Goal: Transaction & Acquisition: Obtain resource

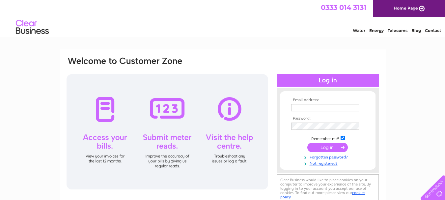
type input "broadwayjoinery@outlook.com"
click at [326, 146] on input "submit" at bounding box center [327, 147] width 40 height 9
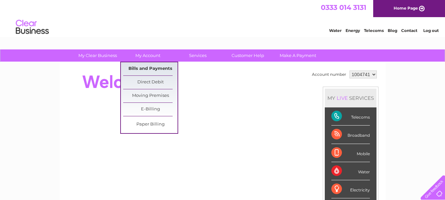
click at [146, 68] on link "Bills and Payments" at bounding box center [150, 68] width 54 height 13
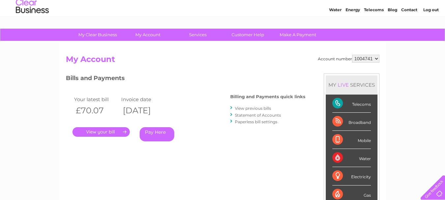
scroll to position [33, 0]
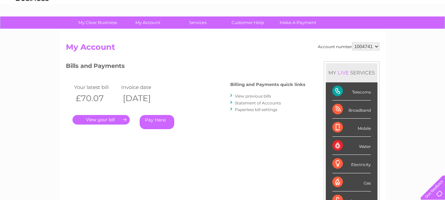
click at [110, 120] on link "." at bounding box center [100, 120] width 57 height 10
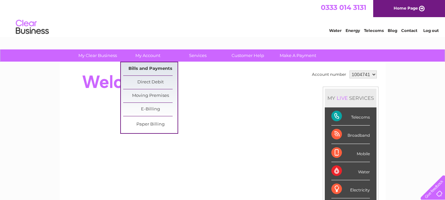
click at [143, 69] on link "Bills and Payments" at bounding box center [150, 68] width 54 height 13
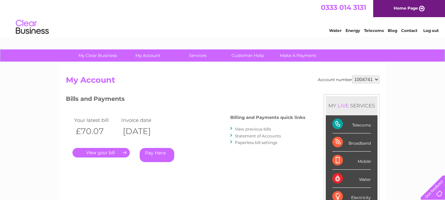
click at [99, 152] on link "." at bounding box center [100, 153] width 57 height 10
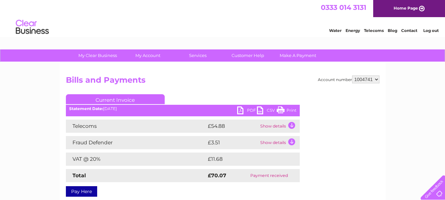
click at [248, 112] on link "PDF" at bounding box center [247, 111] width 20 height 10
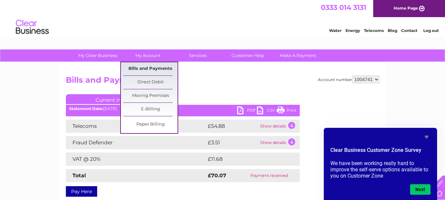
click at [146, 67] on link "Bills and Payments" at bounding box center [150, 68] width 54 height 13
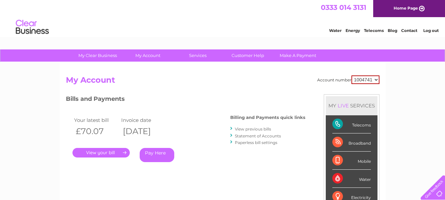
click at [255, 130] on link "View previous bills" at bounding box center [253, 128] width 36 height 5
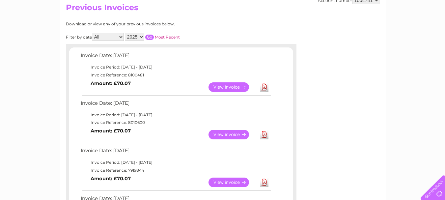
scroll to position [99, 0]
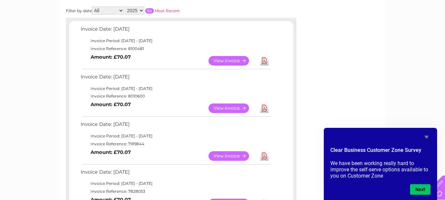
click at [225, 107] on link "View" at bounding box center [232, 108] width 48 height 10
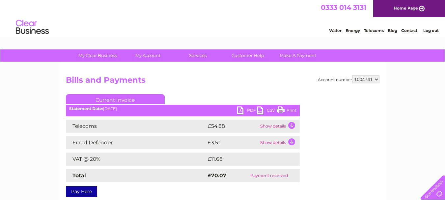
click at [248, 110] on link "PDF" at bounding box center [247, 111] width 20 height 10
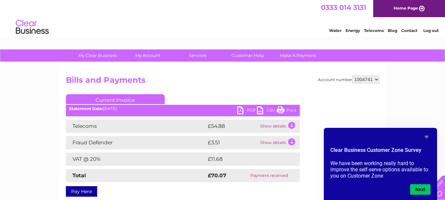
click at [427, 31] on link "Log out" at bounding box center [430, 30] width 15 height 5
